Goal: Check status: Check status

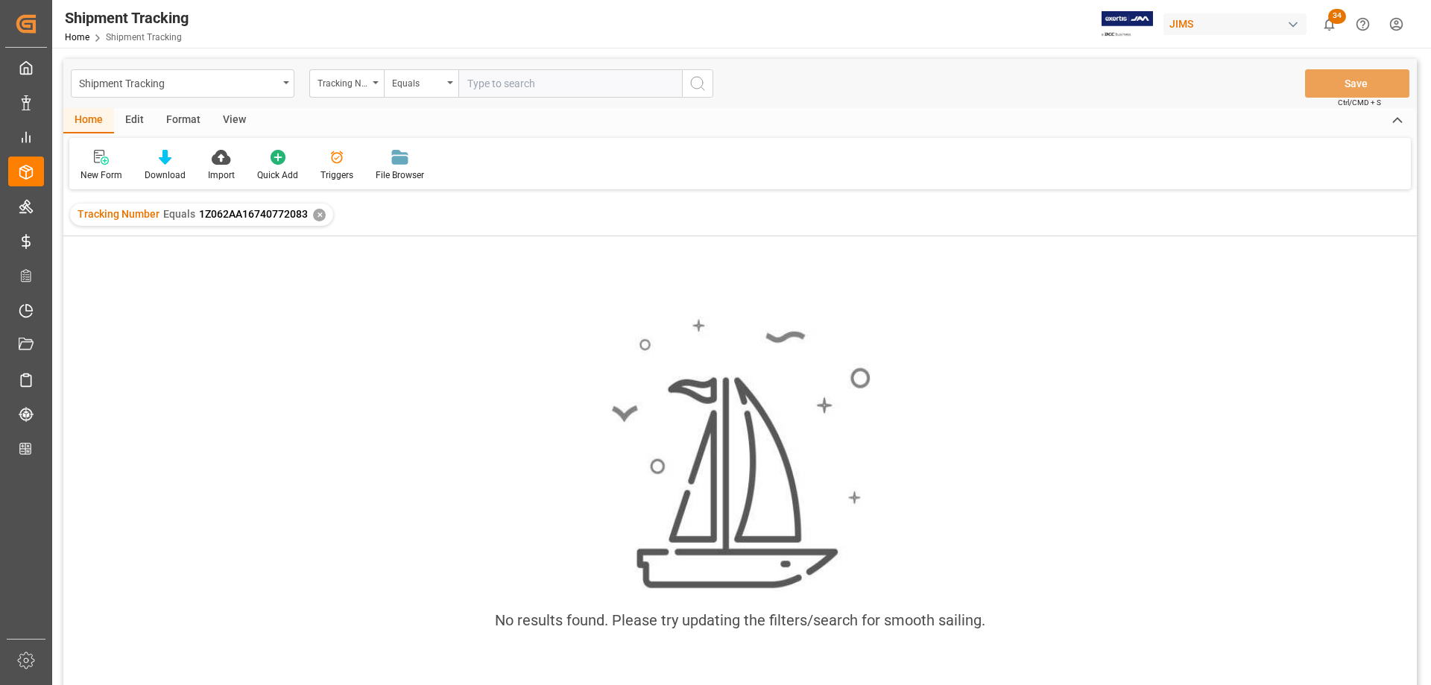
click at [318, 212] on div "✕" at bounding box center [319, 215] width 13 height 13
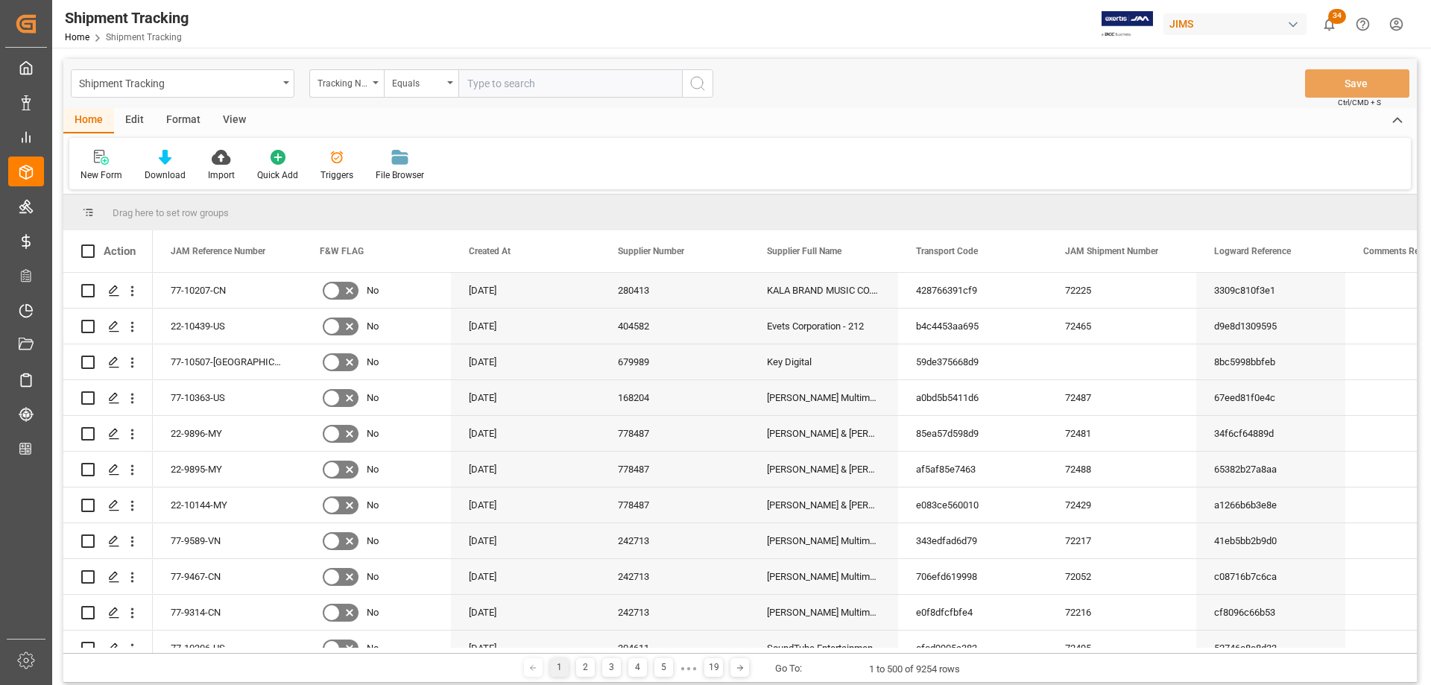
click at [229, 118] on div "View" at bounding box center [234, 120] width 45 height 25
click at [98, 162] on icon at bounding box center [95, 157] width 15 height 15
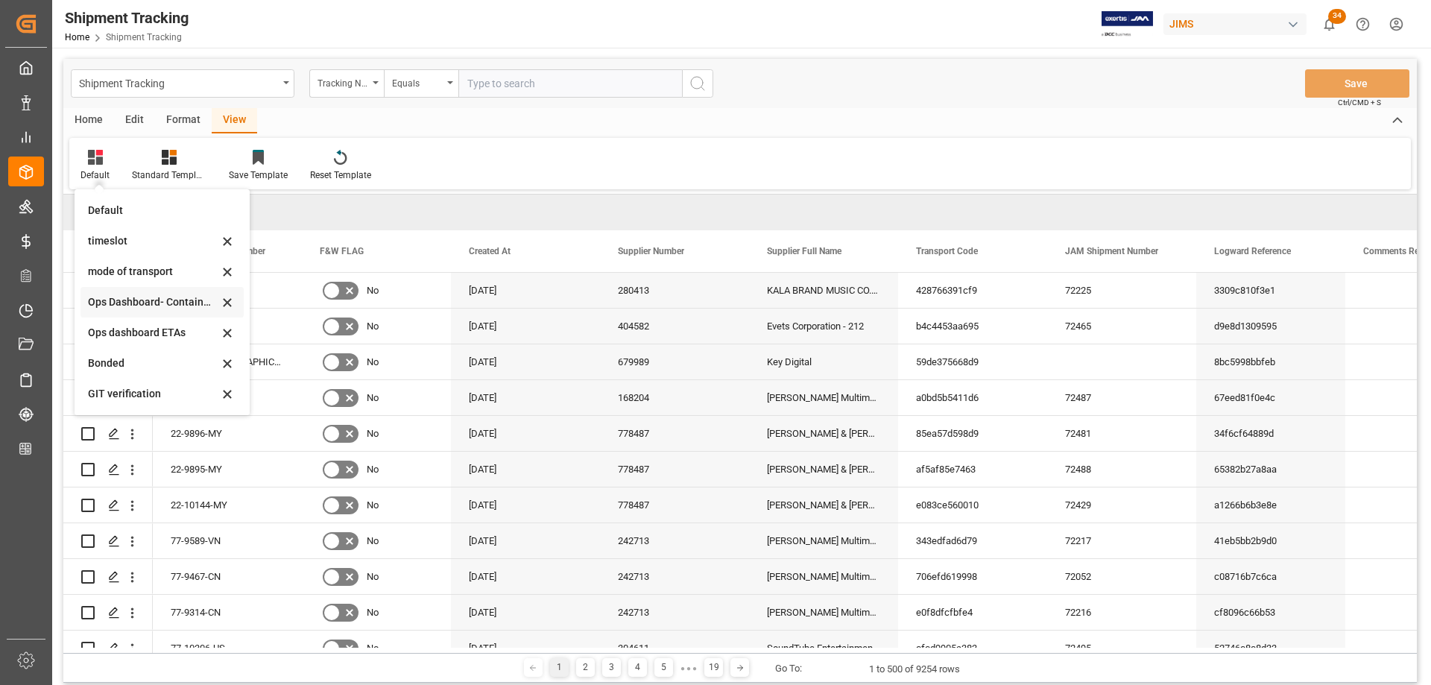
click at [148, 300] on div "Ops Dashboard- Container type" at bounding box center [153, 302] width 130 height 16
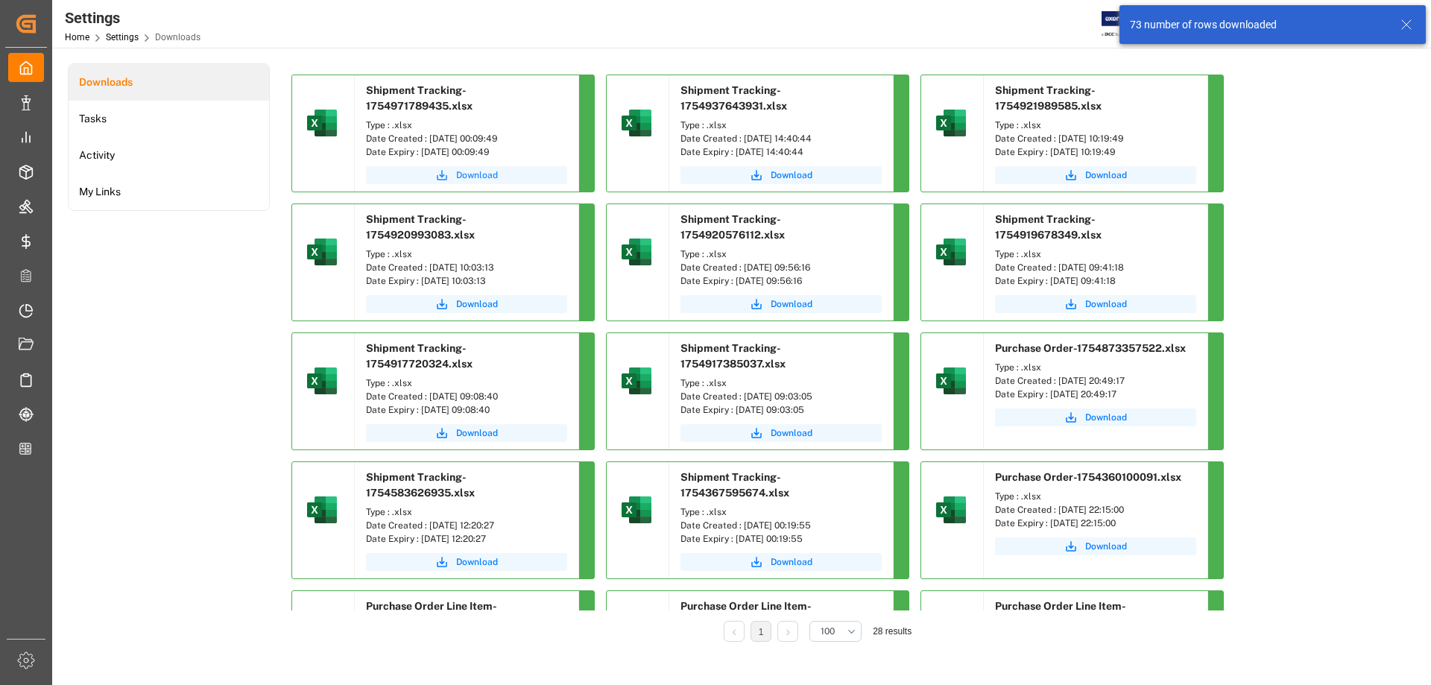
click at [468, 174] on span "Download" at bounding box center [477, 174] width 42 height 13
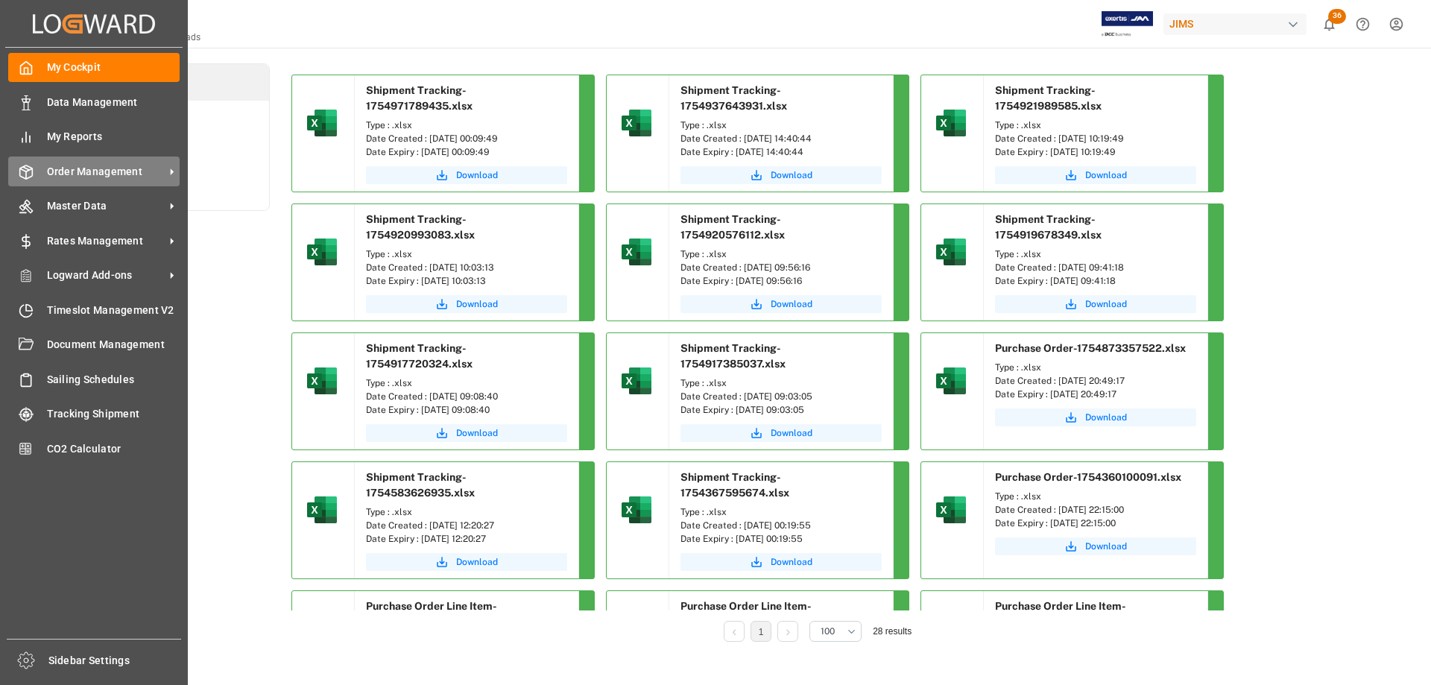
click at [86, 173] on span "Order Management" at bounding box center [106, 172] width 118 height 16
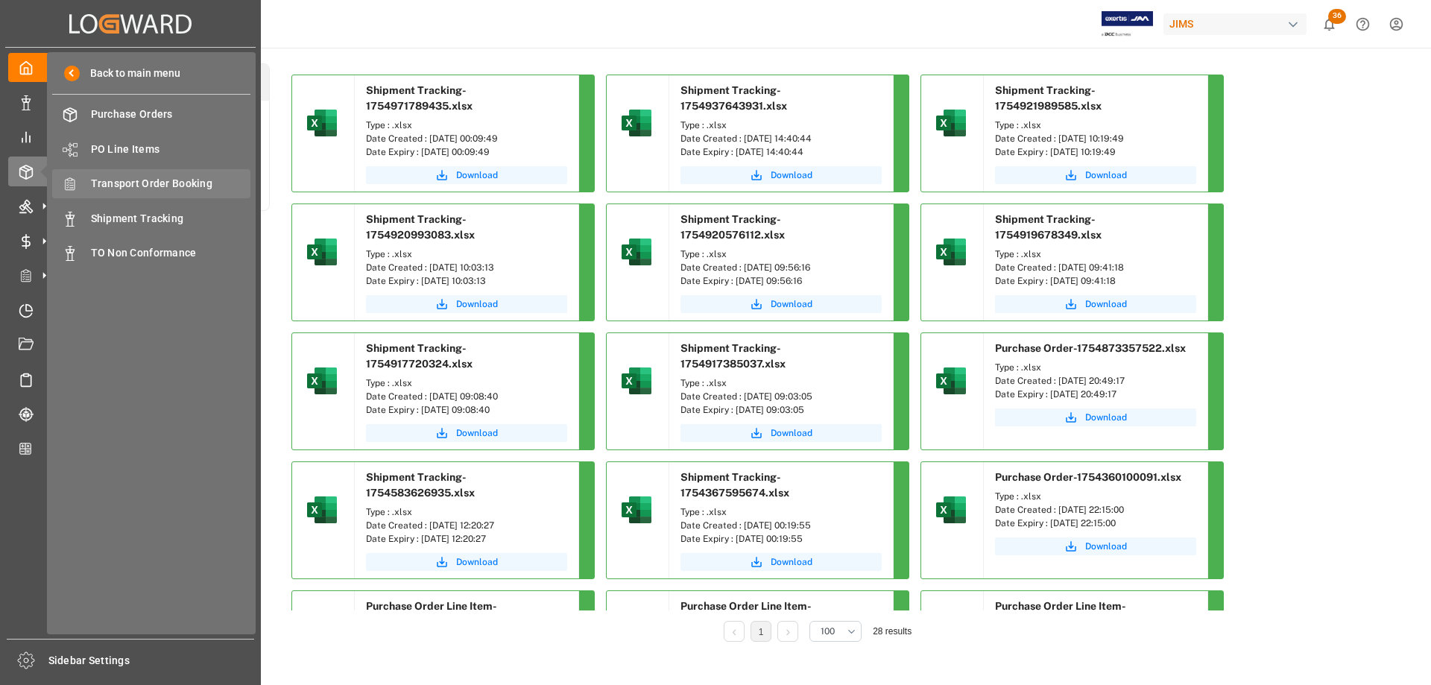
click at [139, 186] on span "Transport Order Booking" at bounding box center [171, 184] width 160 height 16
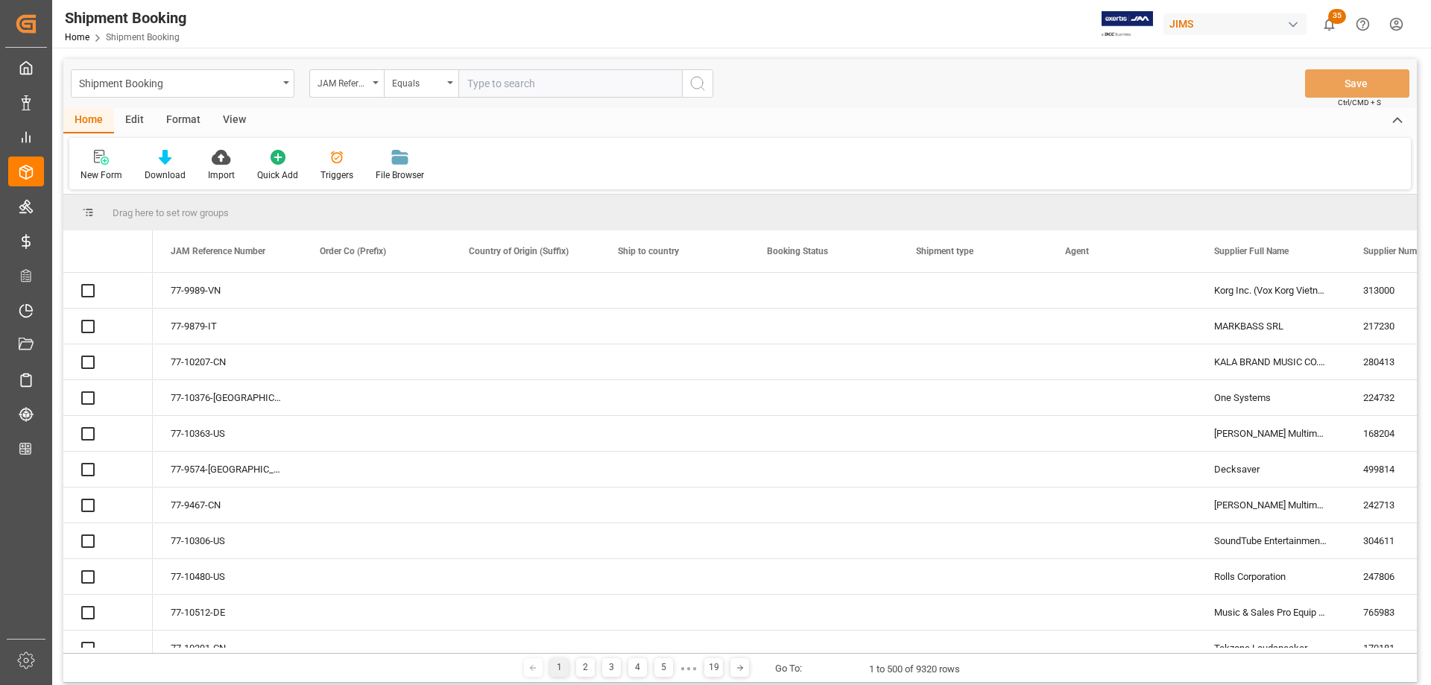
click at [527, 87] on input "text" at bounding box center [570, 83] width 224 height 28
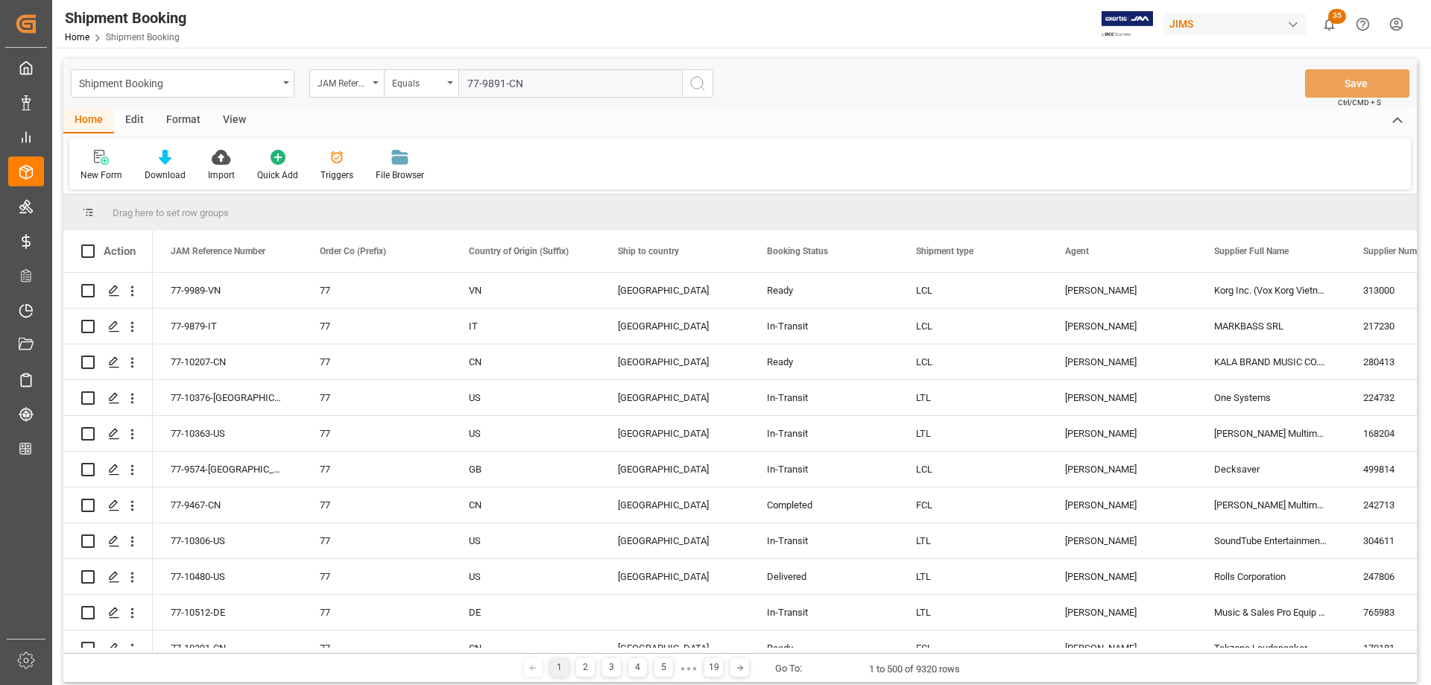
type input "77-9891-CN"
drag, startPoint x: 694, startPoint y: 81, endPoint x: 479, endPoint y: 341, distance: 337.2
click at [695, 81] on icon "search button" at bounding box center [698, 84] width 18 height 18
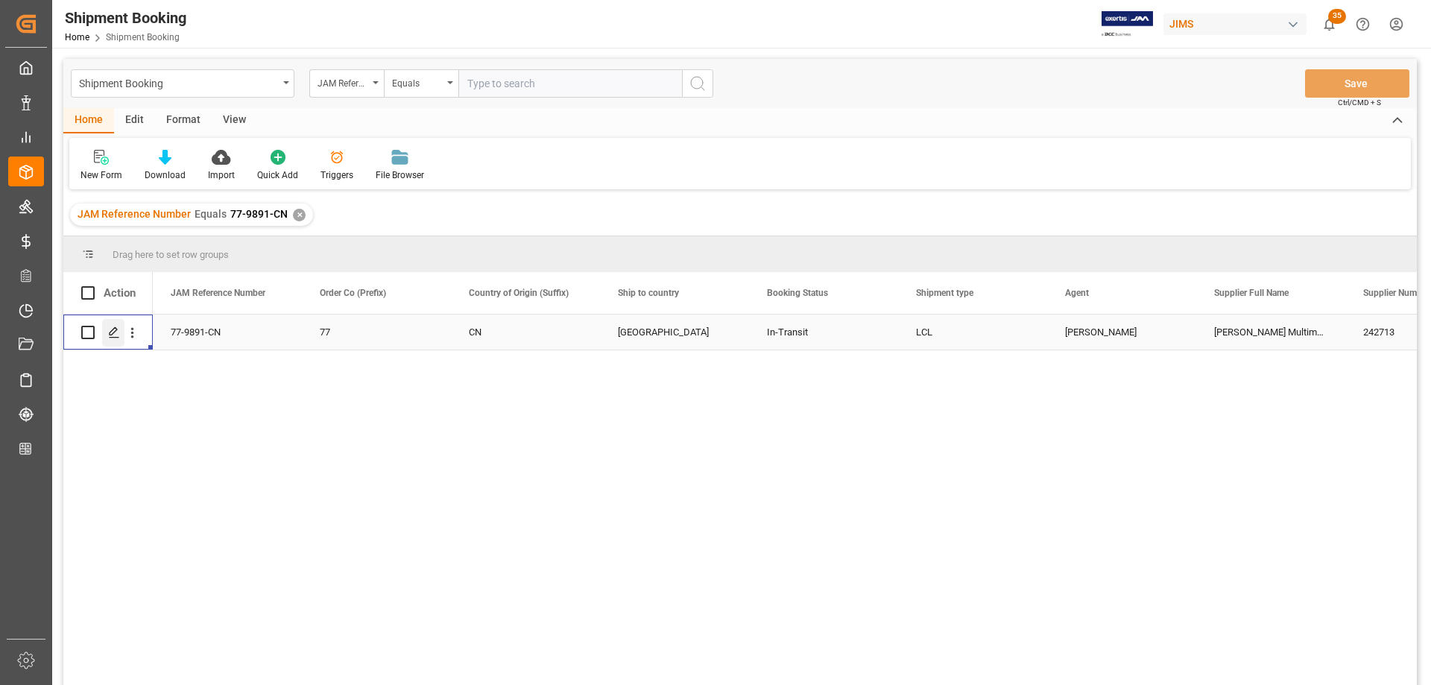
click at [117, 328] on icon "Press SPACE to select this row." at bounding box center [114, 332] width 12 height 12
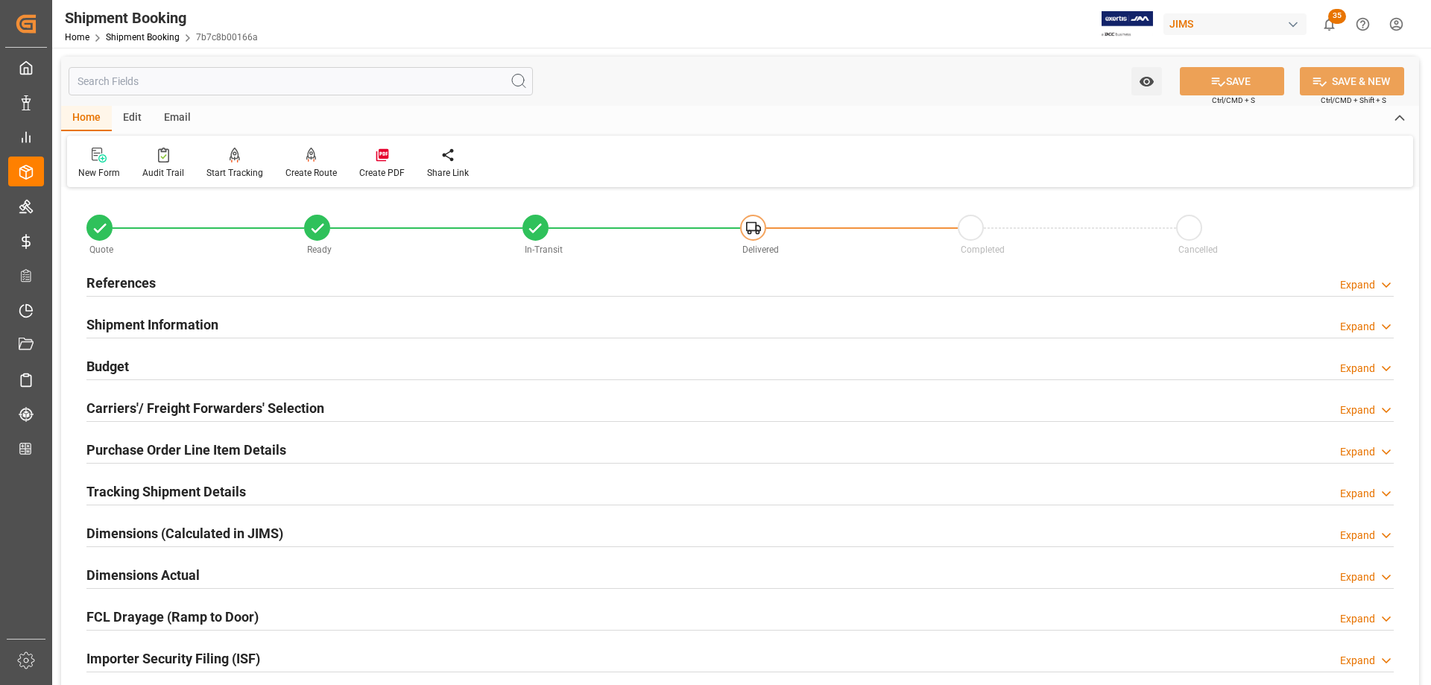
click at [165, 407] on h2 "Carriers'/ Freight Forwarders' Selection" at bounding box center [205, 408] width 238 height 20
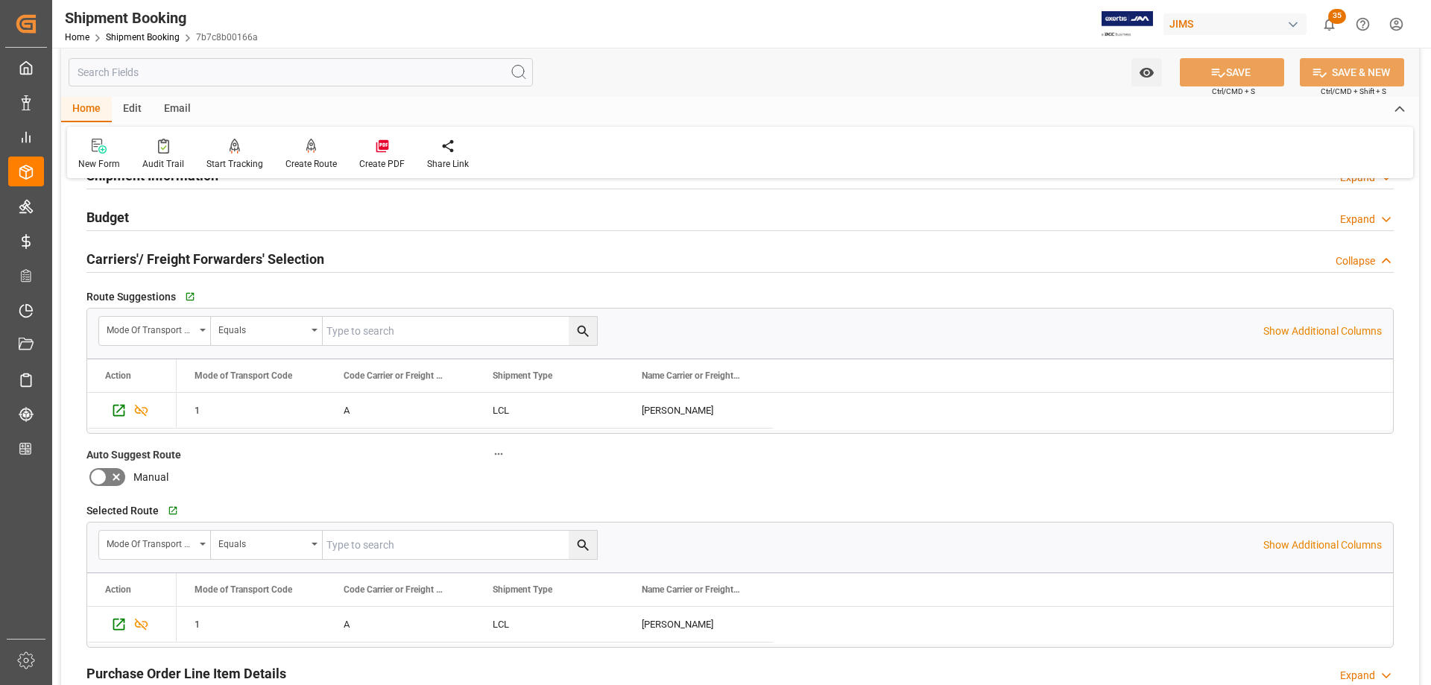
scroll to position [224, 0]
